Goal: Navigation & Orientation: Find specific page/section

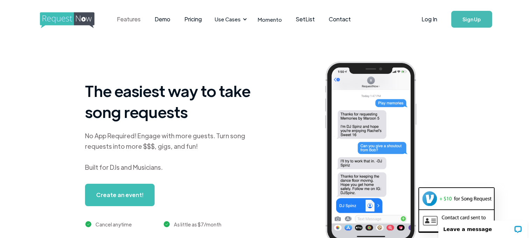
click at [138, 22] on link "Features" at bounding box center [129, 19] width 38 height 22
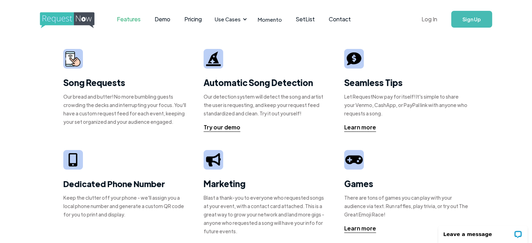
click at [431, 21] on link "Log In" at bounding box center [429, 19] width 30 height 24
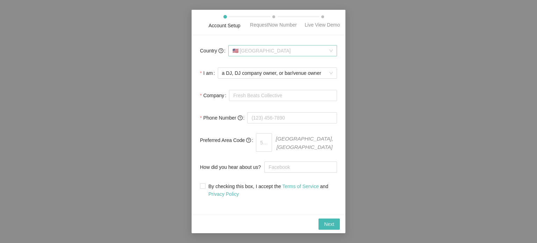
click at [333, 52] on div "🇺🇸 [GEOGRAPHIC_DATA]" at bounding box center [282, 50] width 109 height 11
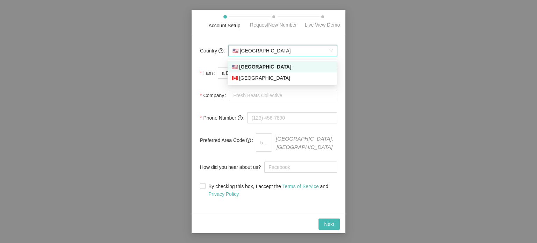
click at [308, 50] on span "🇺🇸 [GEOGRAPHIC_DATA]" at bounding box center [282, 50] width 100 height 10
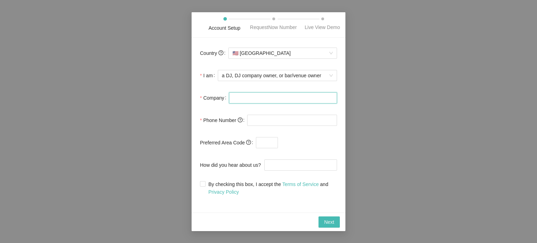
click at [256, 100] on input "Company" at bounding box center [283, 97] width 108 height 11
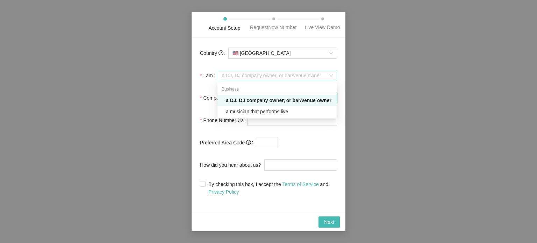
click at [317, 80] on span "a DJ, DJ company owner, or bar/venue owner" at bounding box center [277, 75] width 111 height 10
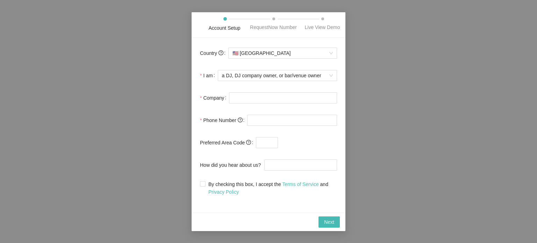
click at [195, 207] on div "Country 🇺🇸 [GEOGRAPHIC_DATA] I am a DJ, DJ company owner, or bar/venue owner Co…" at bounding box center [268, 125] width 154 height 175
